Goal: Task Accomplishment & Management: Manage account settings

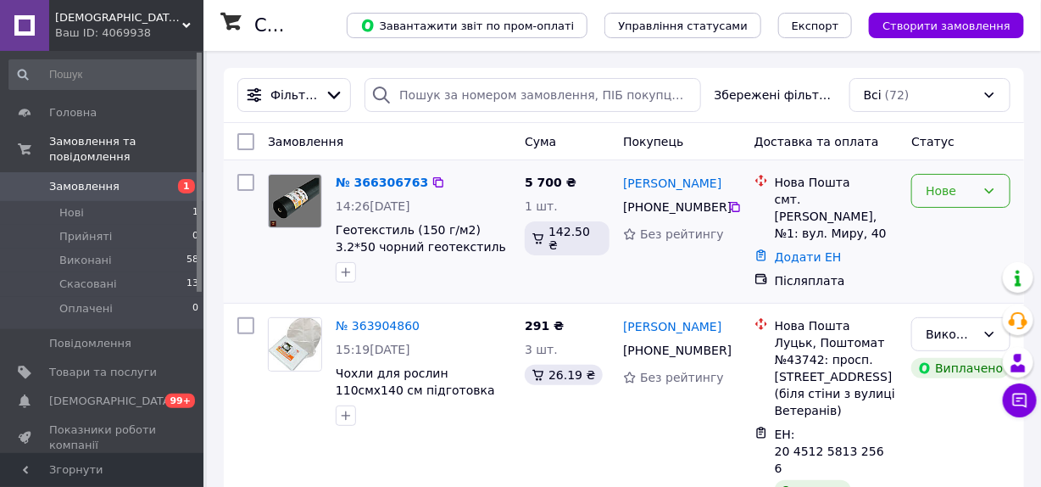
click at [963, 187] on div "Нове" at bounding box center [951, 190] width 50 height 19
click at [662, 263] on div "Андрій Куракін +380 97 358 68 86 Без рейтингу" at bounding box center [682, 231] width 131 height 129
click at [377, 186] on link "№ 366306763" at bounding box center [382, 183] width 92 height 14
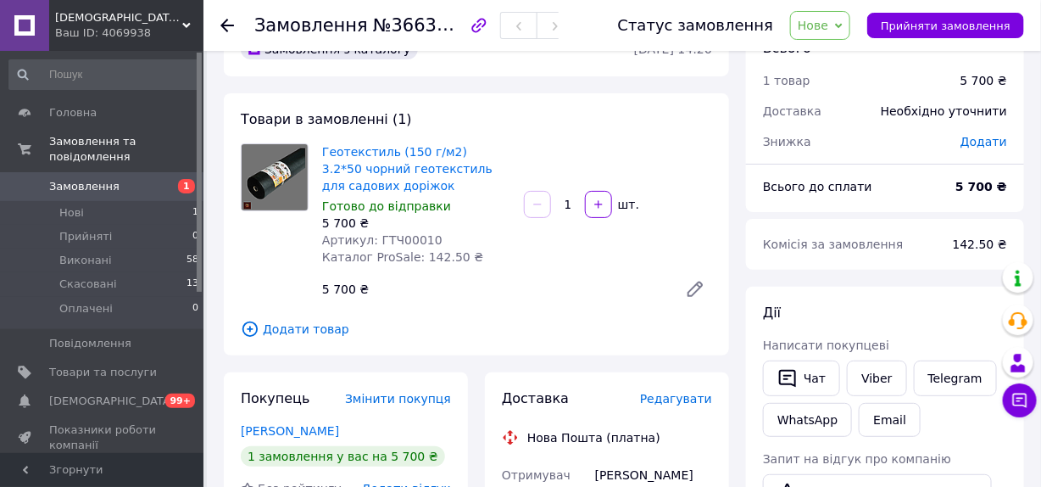
scroll to position [85, 0]
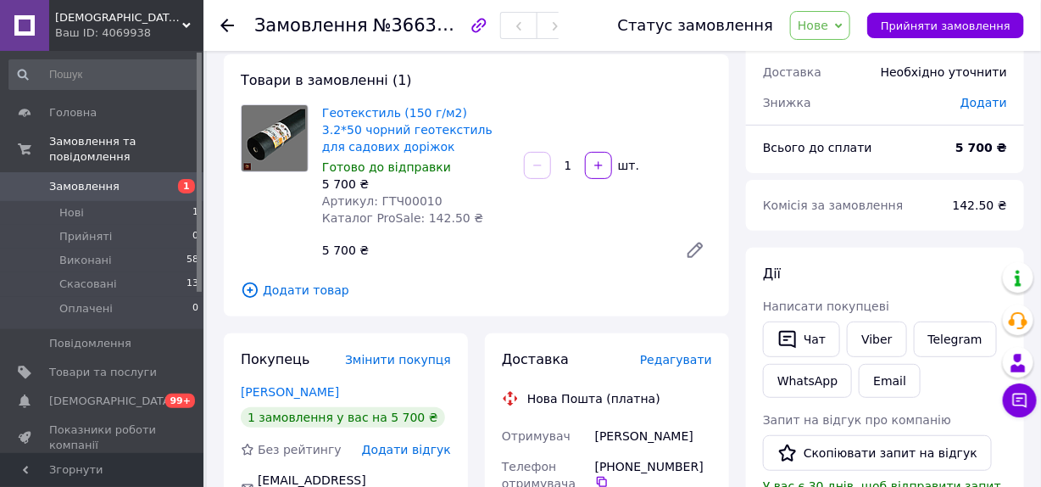
click at [435, 199] on div "Артикул: ГТЧ00010" at bounding box center [416, 201] width 188 height 17
drag, startPoint x: 424, startPoint y: 199, endPoint x: 375, endPoint y: 204, distance: 49.5
click at [375, 204] on div "Артикул: ГТЧ00010" at bounding box center [416, 201] width 188 height 17
copy span "ГТЧ00010"
click at [928, 335] on link "Telegram" at bounding box center [955, 339] width 83 height 36
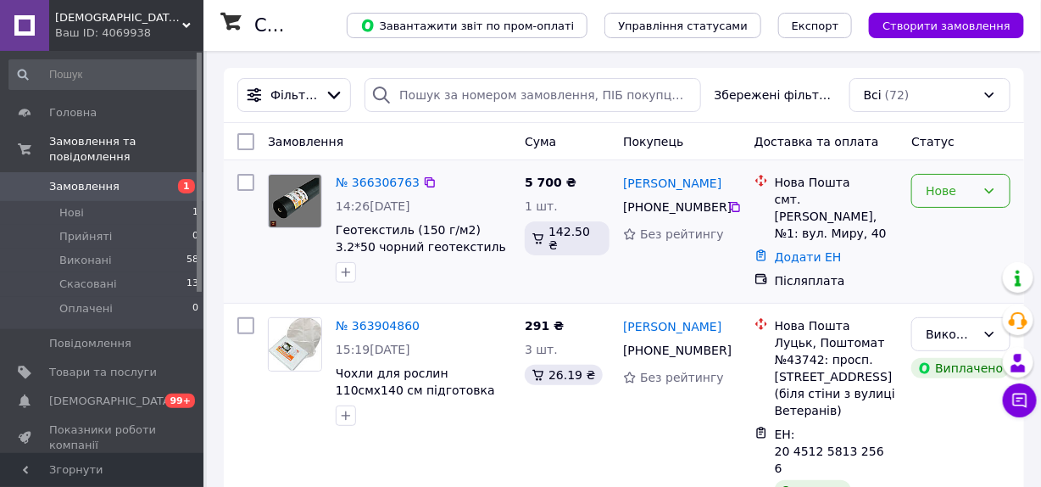
click at [977, 193] on div "Нове" at bounding box center [961, 191] width 99 height 34
click at [962, 226] on li "Прийнято" at bounding box center [962, 226] width 98 height 31
